Goal: Transaction & Acquisition: Purchase product/service

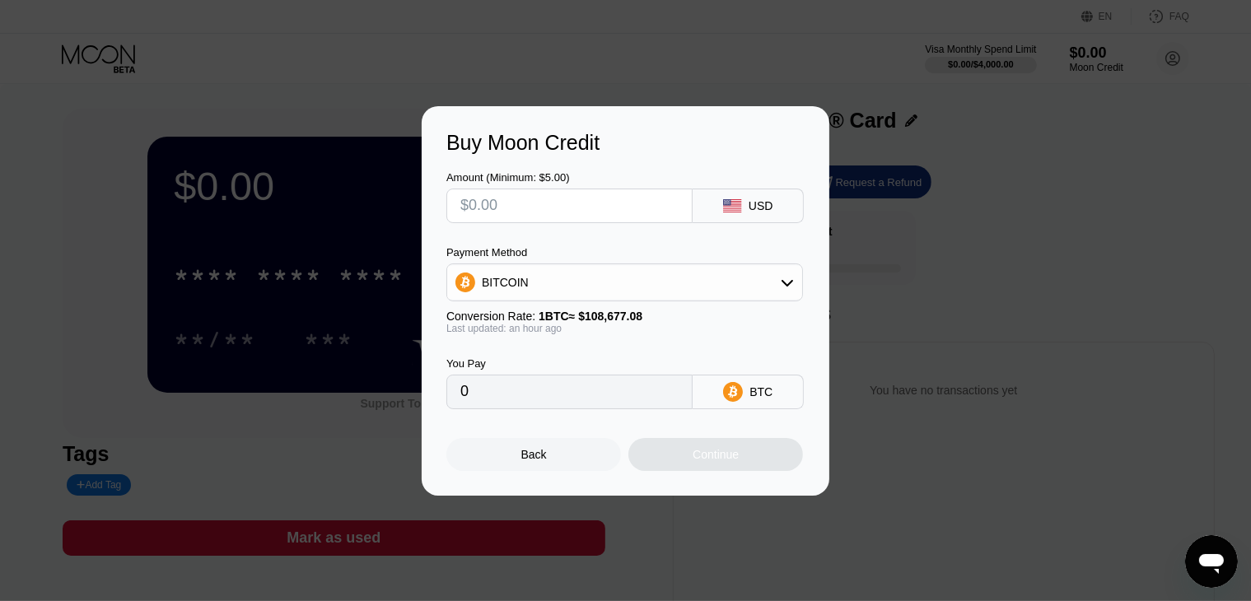
click at [558, 208] on input "text" at bounding box center [569, 205] width 218 height 33
paste input "$1878.59"
type input "$1878.59"
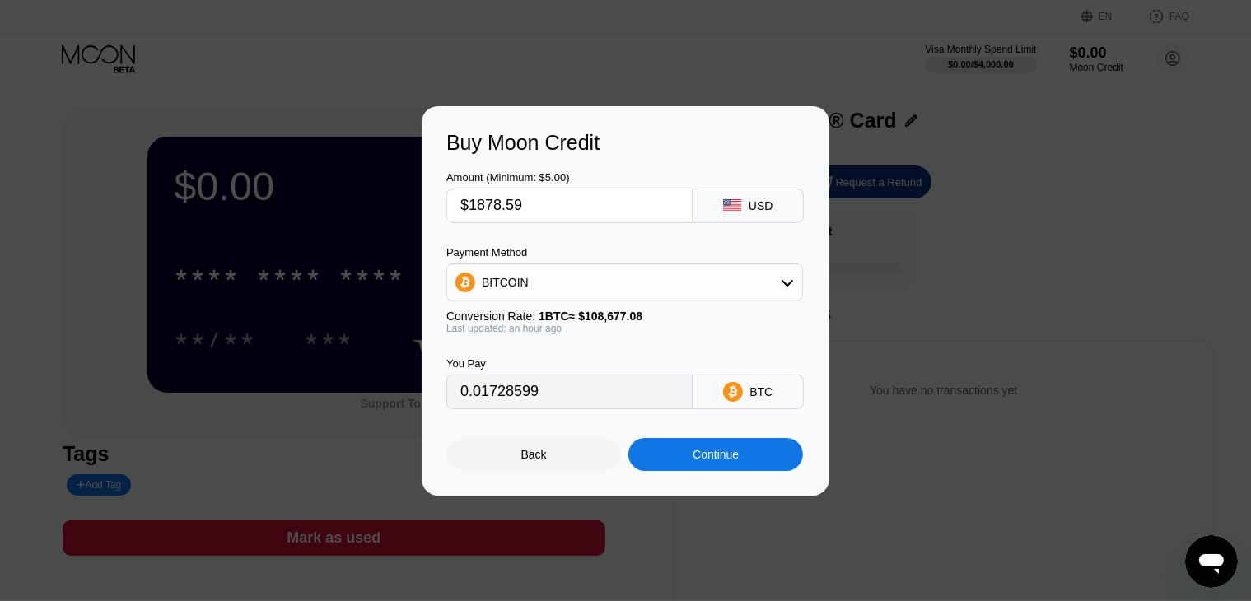
type input "0.01732394"
type input "$1878.59"
click at [532, 292] on div "BITCOIN" at bounding box center [624, 282] width 355 height 33
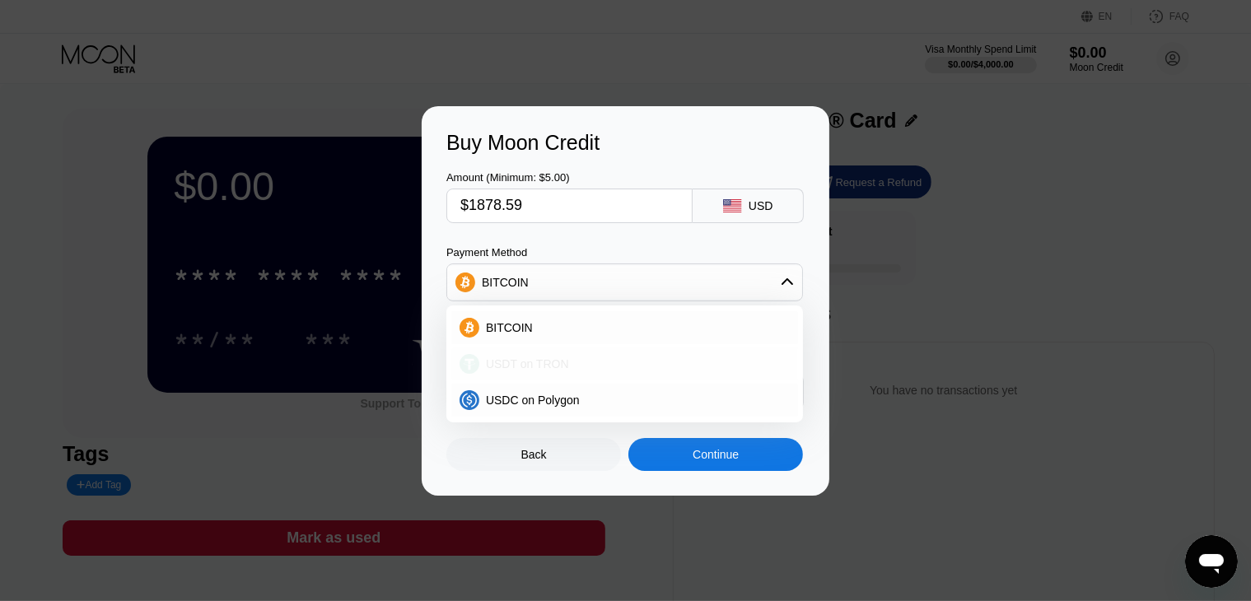
click at [581, 362] on div "USDT on TRON" at bounding box center [634, 363] width 311 height 13
type input "1897.57"
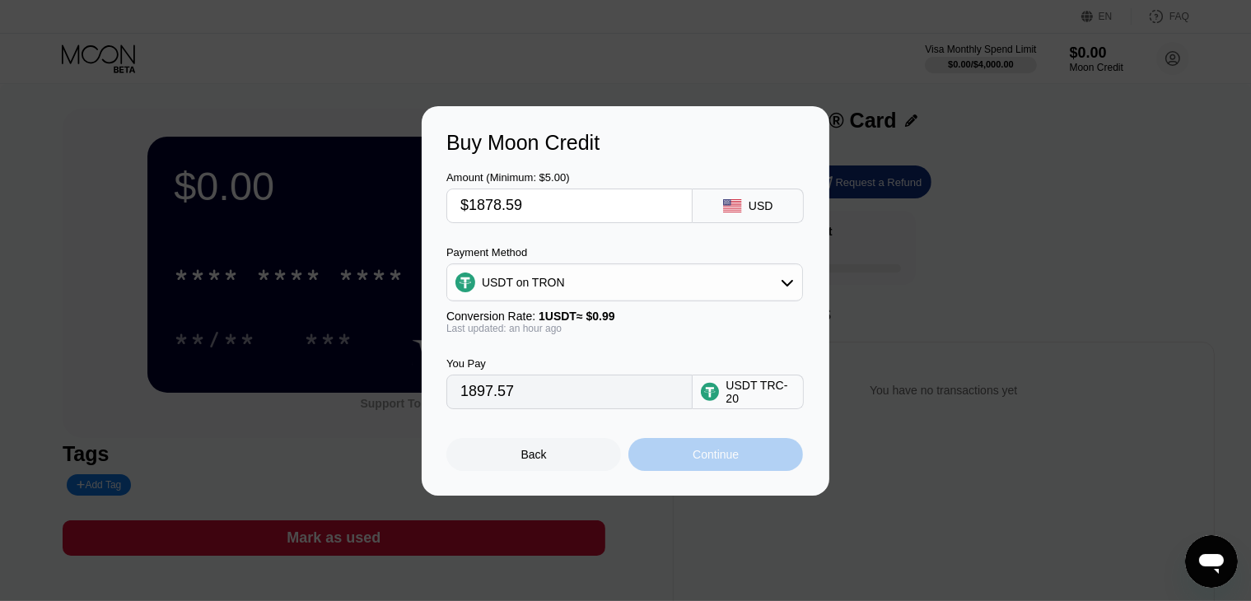
click at [685, 465] on div "Continue" at bounding box center [715, 454] width 175 height 33
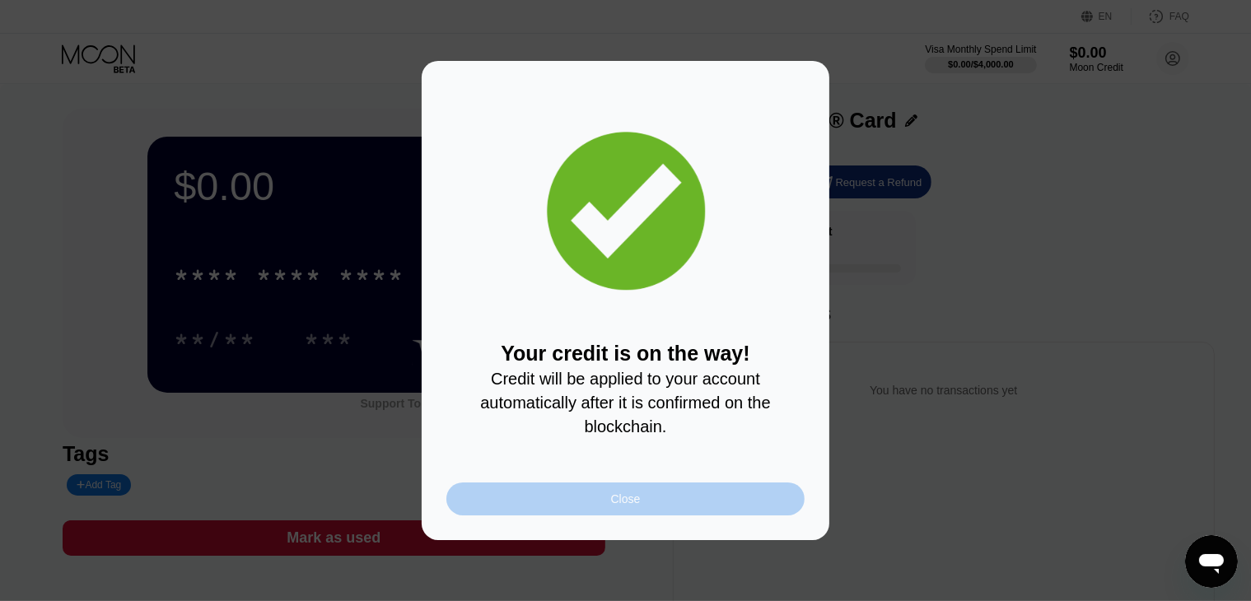
click at [526, 500] on div "Close" at bounding box center [625, 499] width 358 height 33
